Goal: Task Accomplishment & Management: Manage account settings

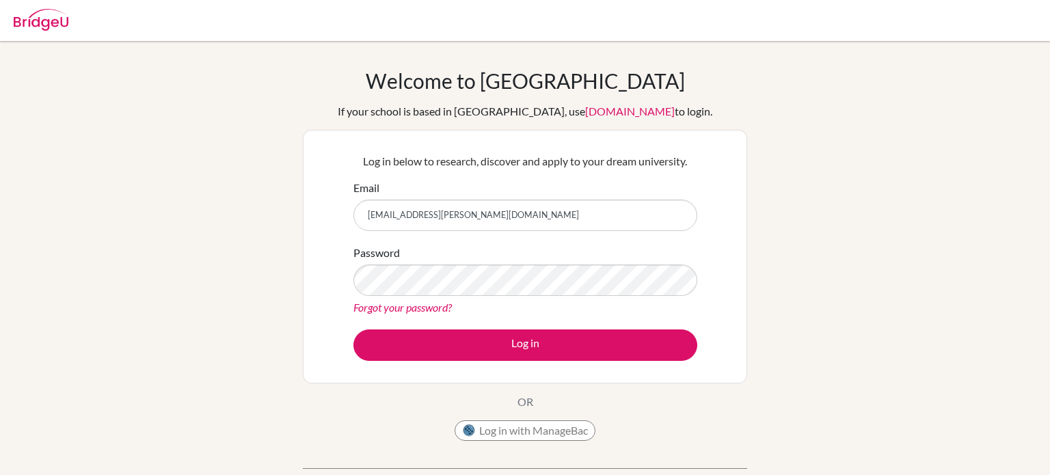
type input "[EMAIL_ADDRESS][PERSON_NAME][DOMAIN_NAME]"
click at [353, 329] on button "Log in" at bounding box center [525, 344] width 344 height 31
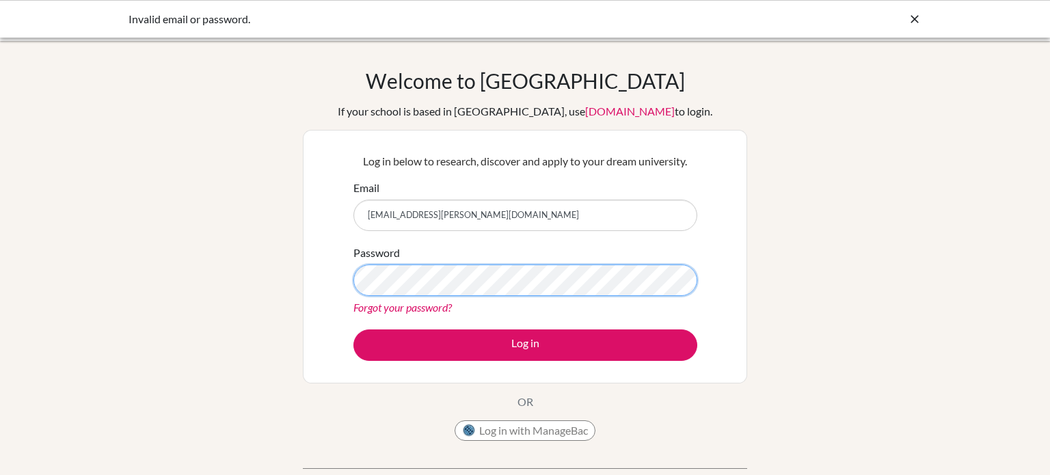
click at [353, 329] on button "Log in" at bounding box center [525, 344] width 344 height 31
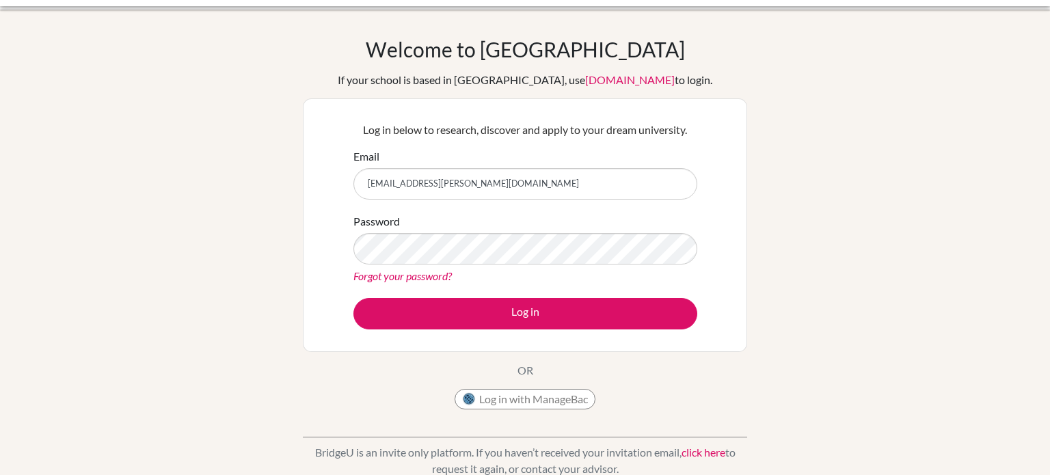
scroll to position [27, 0]
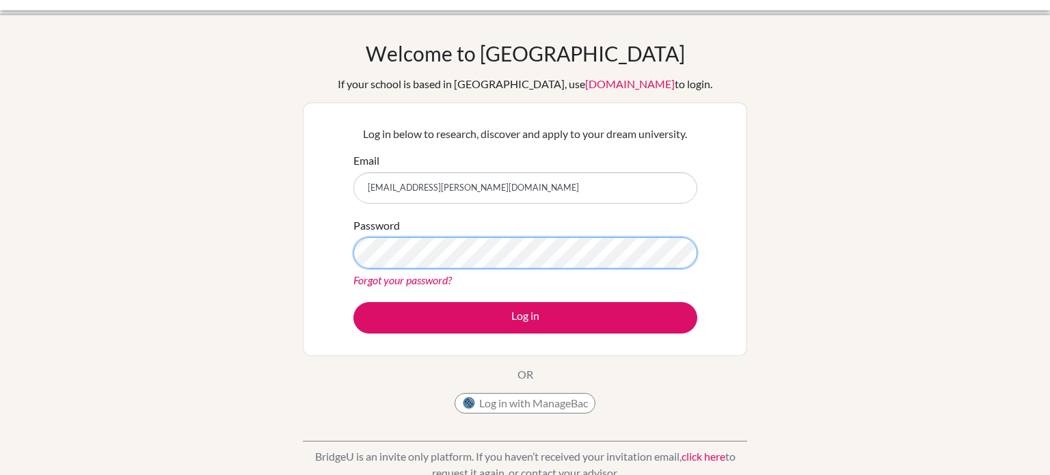
click at [353, 302] on button "Log in" at bounding box center [525, 317] width 344 height 31
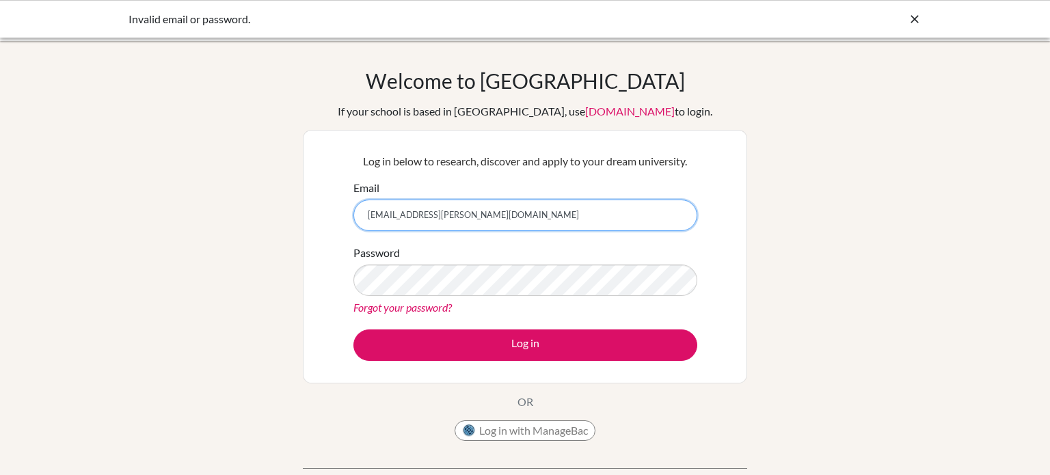
click at [455, 215] on input "[EMAIL_ADDRESS][PERSON_NAME][DOMAIN_NAME]" at bounding box center [525, 215] width 344 height 31
type input "[EMAIL_ADDRESS][PERSON_NAME][DOMAIN_NAME]"
click at [353, 329] on button "Log in" at bounding box center [525, 344] width 344 height 31
